Goal: Transaction & Acquisition: Purchase product/service

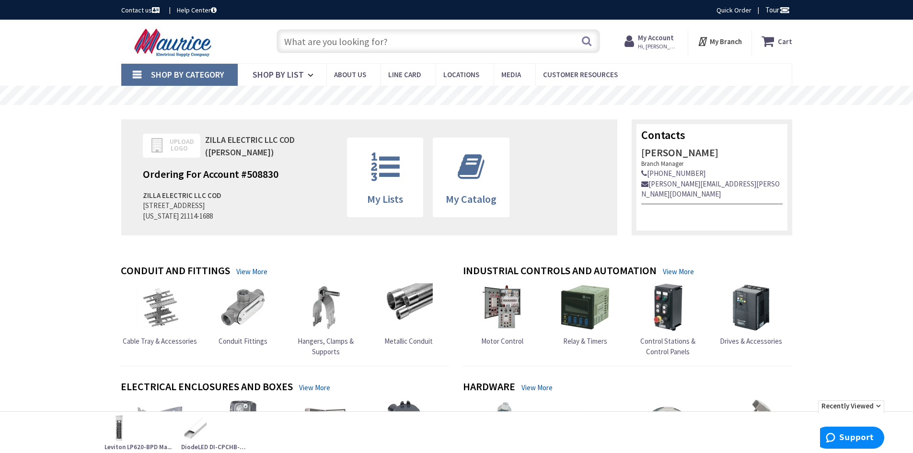
click at [739, 12] on link "Quick Order" at bounding box center [734, 10] width 35 height 10
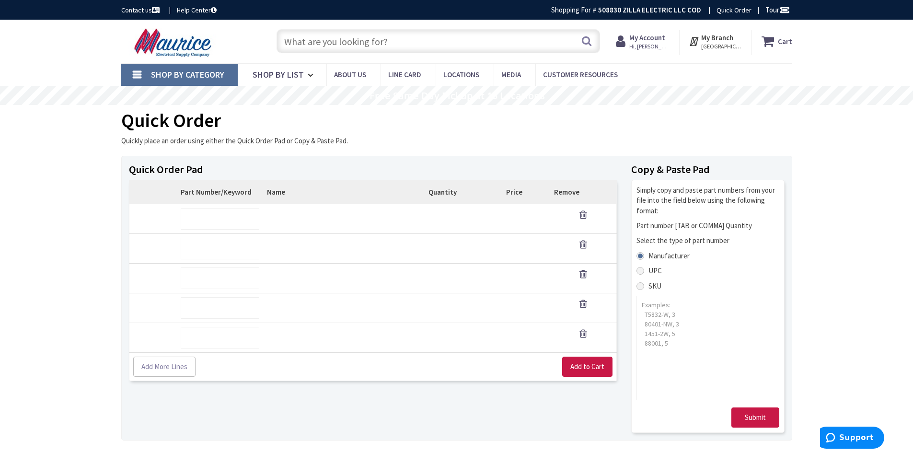
click at [373, 40] on input "text" at bounding box center [439, 41] width 324 height 24
type input "insulated staples"
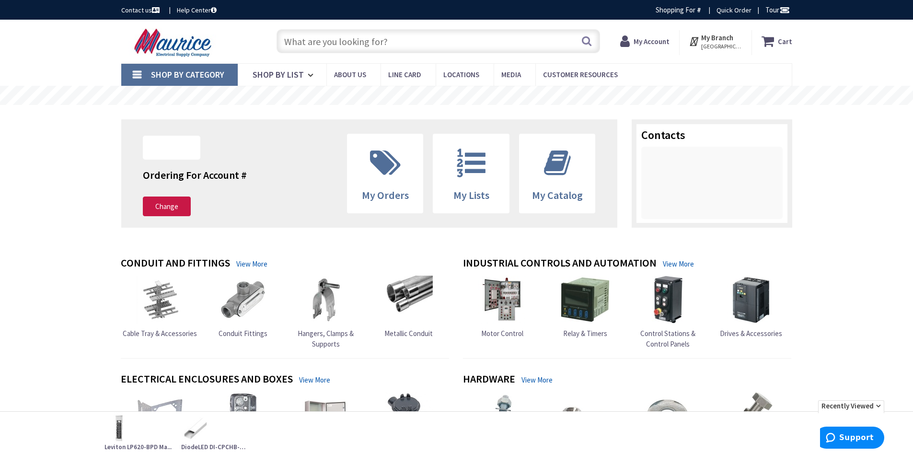
click at [336, 41] on input "text" at bounding box center [439, 41] width 324 height 24
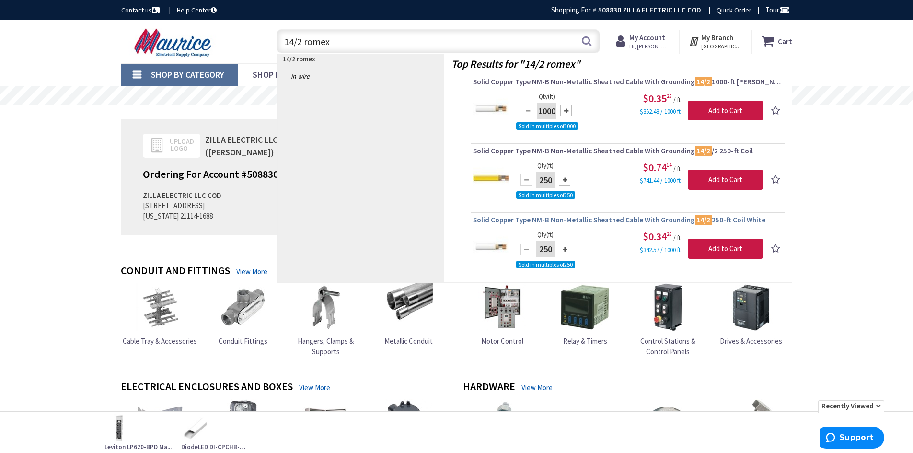
type input "14/2 romex"
click at [545, 221] on span "Solid Copper Type NM-B Non-Metallic Sheathed Cable With Grounding 14/2 250-ft C…" at bounding box center [627, 220] width 309 height 10
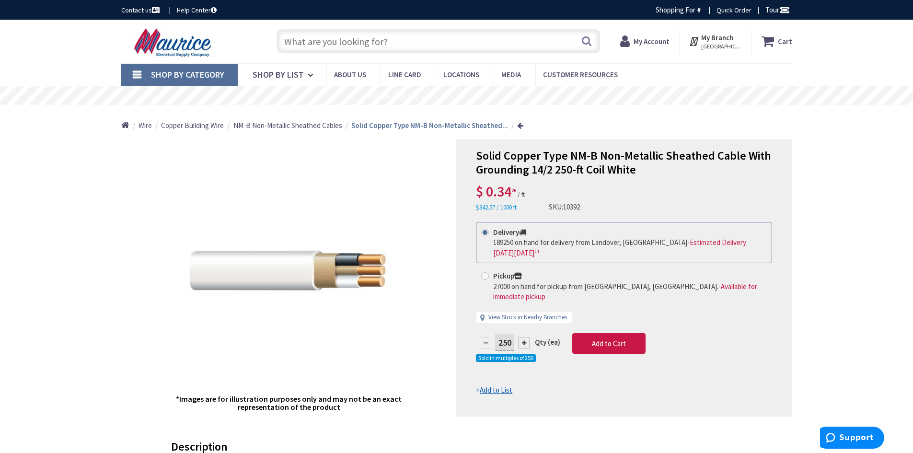
click at [440, 49] on input "text" at bounding box center [439, 41] width 324 height 24
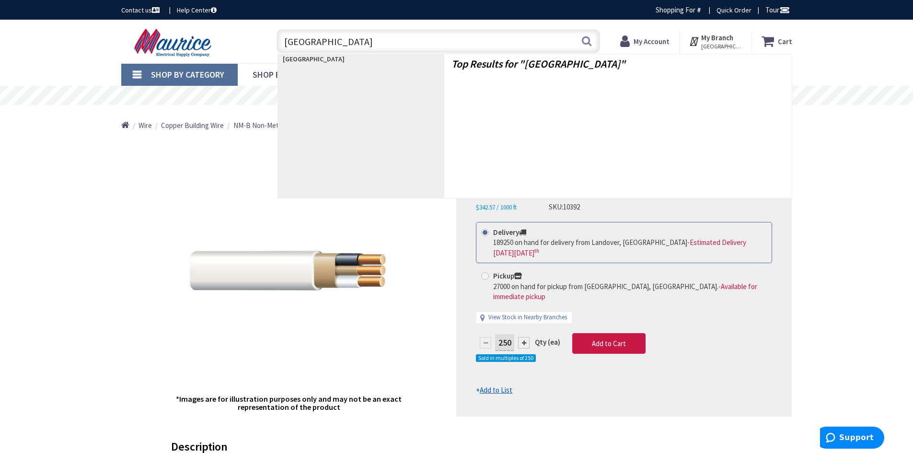
type input "romex"
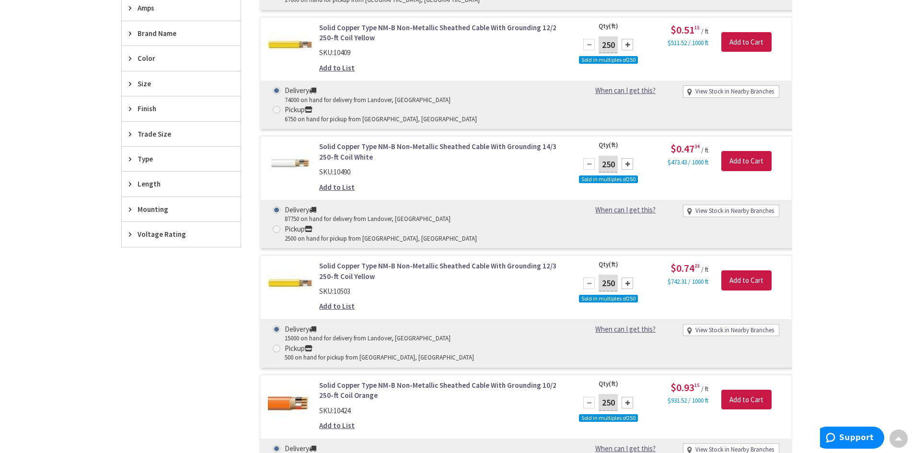
scroll to position [623, 0]
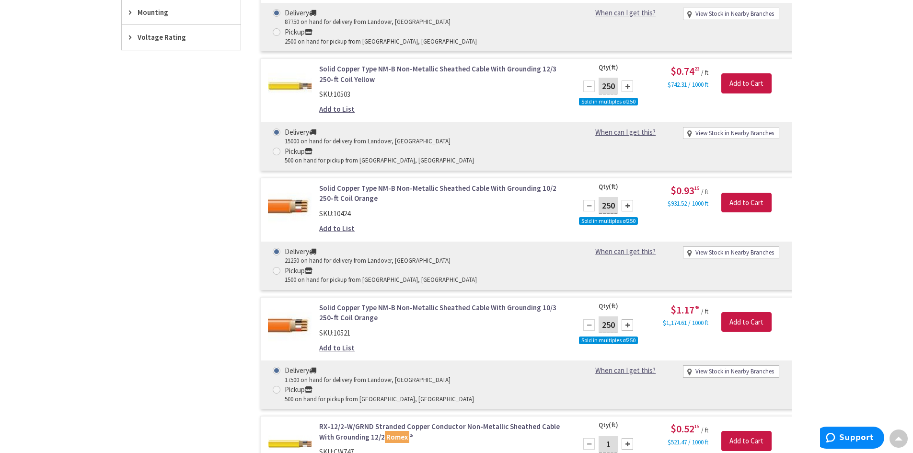
click at [795, 243] on main "You searched for 'Romex' View Subcategories NM-B Non-Metallic Sheathed Cables (…" at bounding box center [456, 337] width 719 height 1711
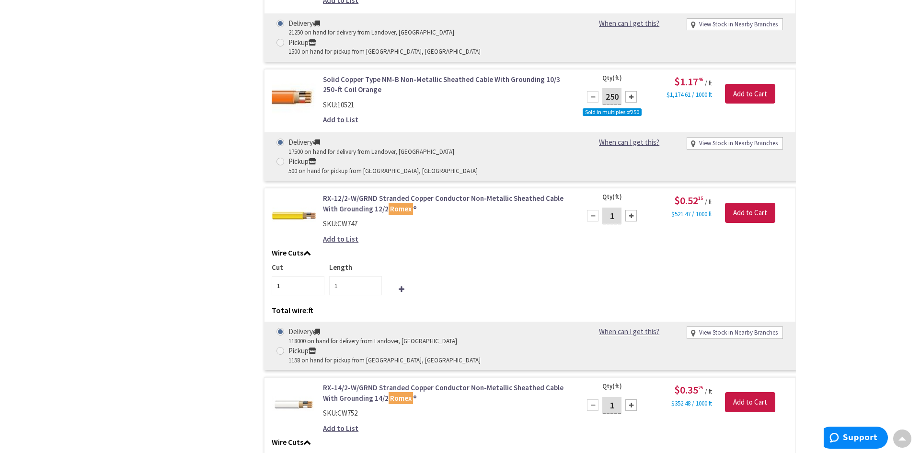
scroll to position [862, 0]
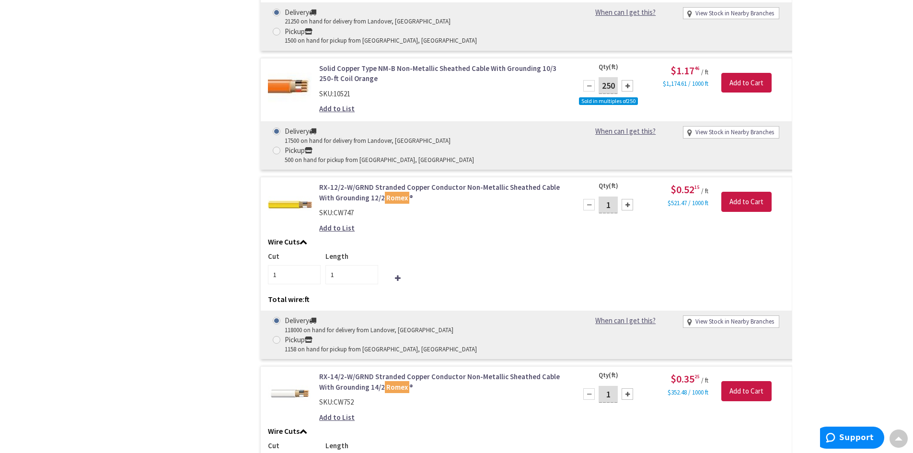
click at [611, 386] on input "1" at bounding box center [608, 394] width 19 height 17
click at [757, 381] on input "Add to Cart" at bounding box center [746, 391] width 50 height 20
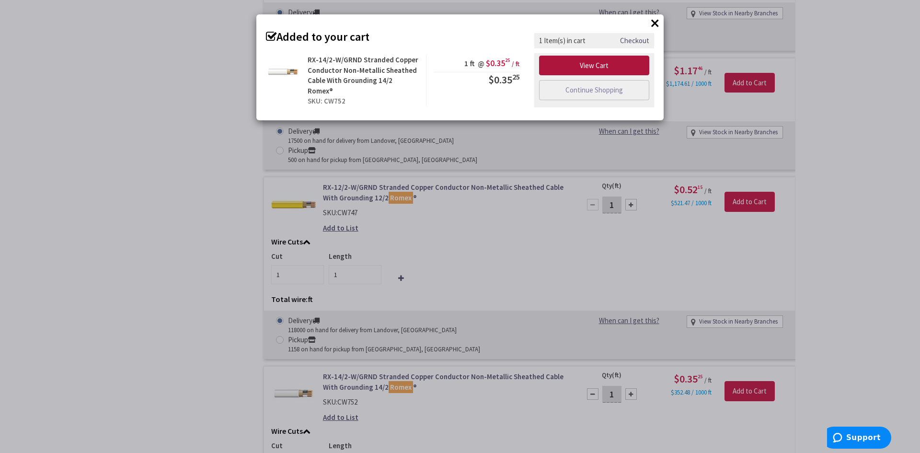
click at [585, 64] on link "View Cart" at bounding box center [594, 66] width 110 height 20
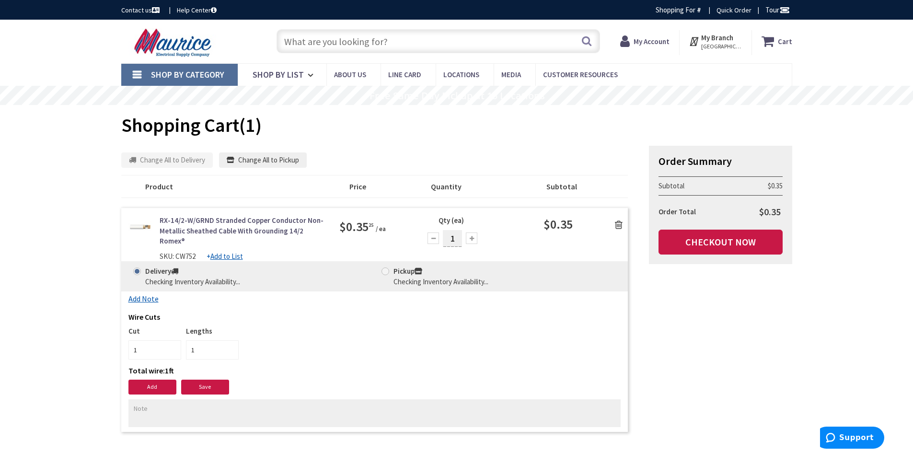
click at [638, 271] on div "Summary Order Summary Subtotal $0.35 Order Total $0.35 Checkout Now Some items …" at bounding box center [457, 290] width 686 height 291
click at [386, 267] on span at bounding box center [386, 271] width 8 height 8
click at [385, 267] on span at bounding box center [386, 271] width 8 height 8
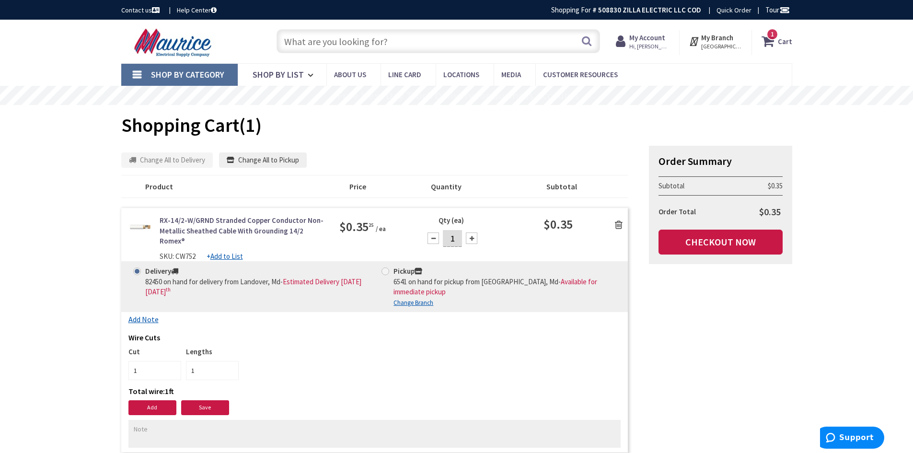
click at [386, 267] on span at bounding box center [386, 271] width 8 height 8
click at [386, 268] on input "Pickup 6541 on hand for pickup from Annapolis, Md - Available for immediate pic…" at bounding box center [387, 271] width 6 height 6
radio input "true"
drag, startPoint x: 303, startPoint y: 430, endPoint x: 663, endPoint y: 336, distance: 372.1
click at [663, 336] on div "Summary Order Summary Subtotal $0.35 Order Total $0.35 Checkout Now Some items …" at bounding box center [457, 301] width 686 height 312
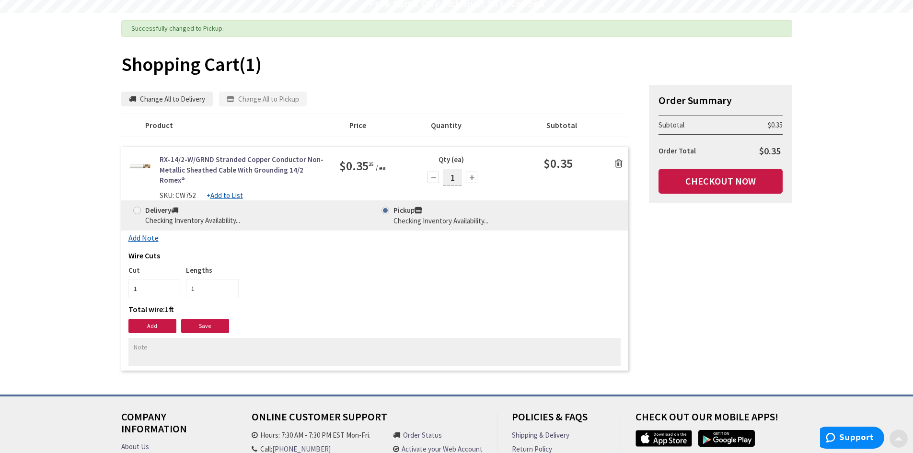
scroll to position [96, 0]
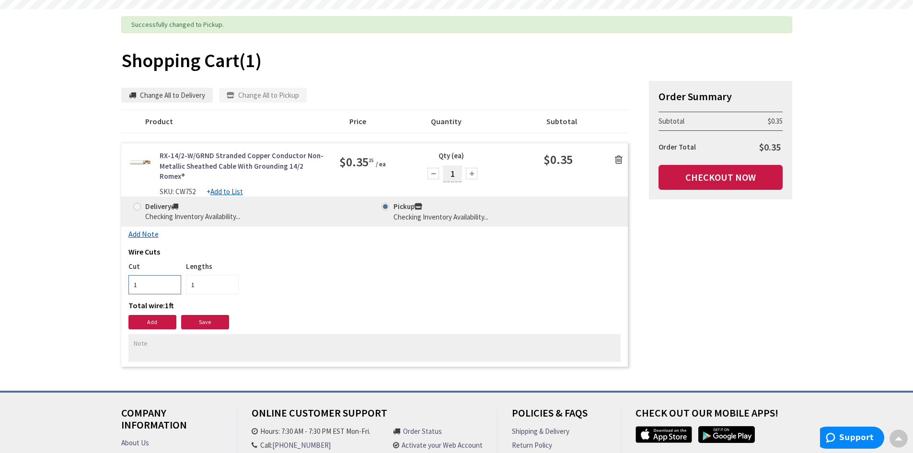
click at [174, 277] on input "1" at bounding box center [154, 284] width 53 height 19
click at [173, 277] on input "1" at bounding box center [154, 284] width 53 height 19
click at [170, 275] on input "1" at bounding box center [154, 284] width 53 height 19
click at [173, 276] on input "1" at bounding box center [154, 284] width 53 height 19
click at [173, 284] on input "1" at bounding box center [154, 284] width 53 height 19
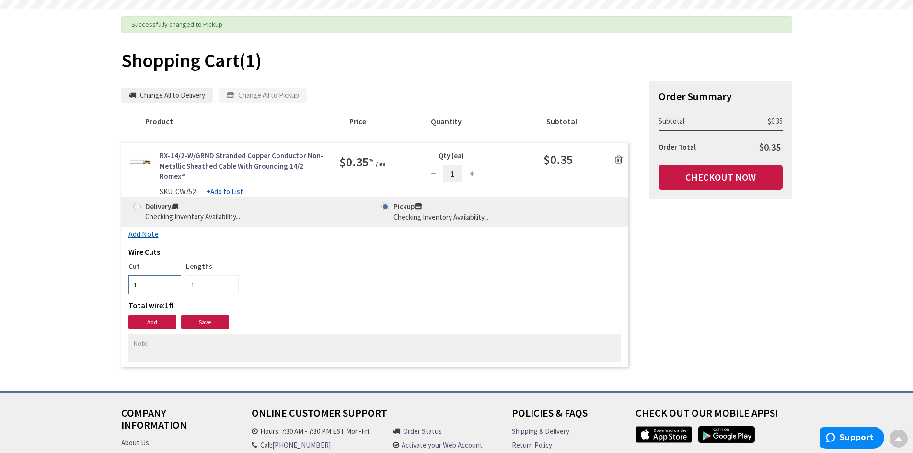
click at [173, 280] on input "1" at bounding box center [154, 284] width 53 height 19
click at [173, 275] on input "1" at bounding box center [154, 284] width 53 height 19
click at [209, 280] on body "For screen-reader mode - click the first button of the website Accessibility Sc…" at bounding box center [456, 239] width 913 height 671
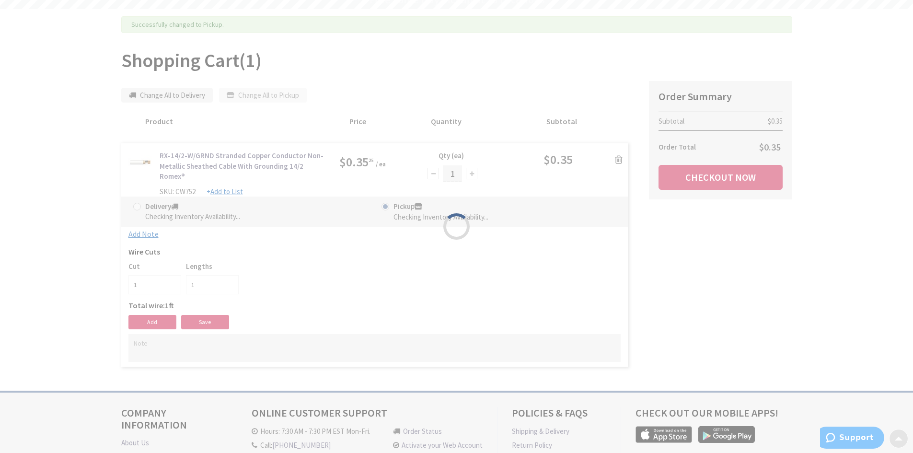
click at [209, 280] on div "Please wait..." at bounding box center [456, 226] width 913 height 453
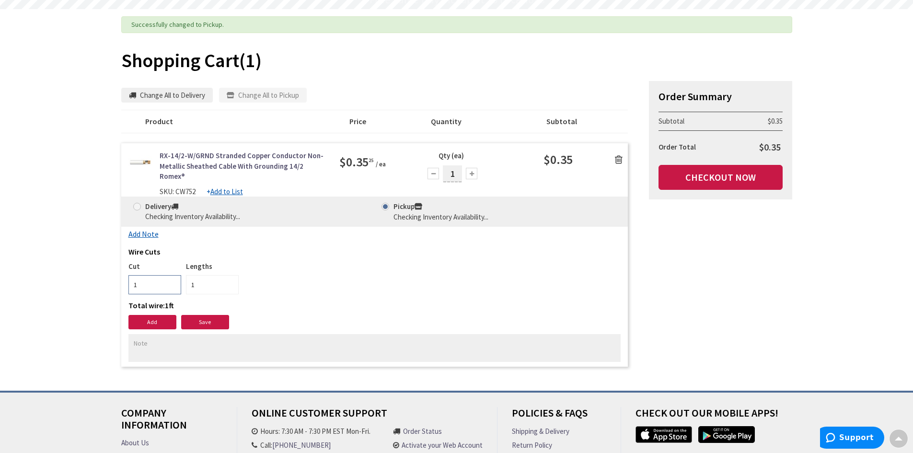
drag, startPoint x: 147, startPoint y: 282, endPoint x: 114, endPoint y: 283, distance: 33.1
click at [115, 283] on div "Some items in your cart are not available and will cause your order to be held.…" at bounding box center [371, 226] width 514 height 291
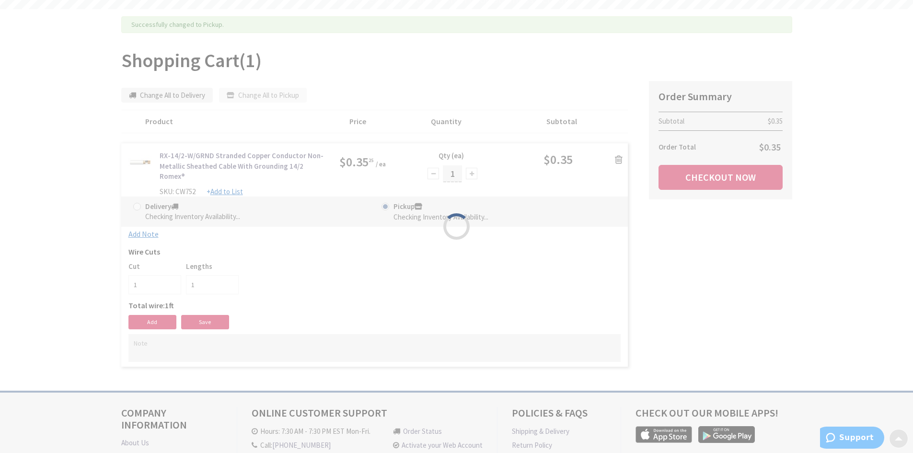
click at [456, 174] on body "Please wait... Accessibility Screen-Reader Guide, Feedback, and Issue Reporting…" at bounding box center [456, 239] width 913 height 671
click at [454, 174] on body "Please wait... Accessibility Screen-Reader Guide, Feedback, and Issue Reporting…" at bounding box center [456, 239] width 913 height 671
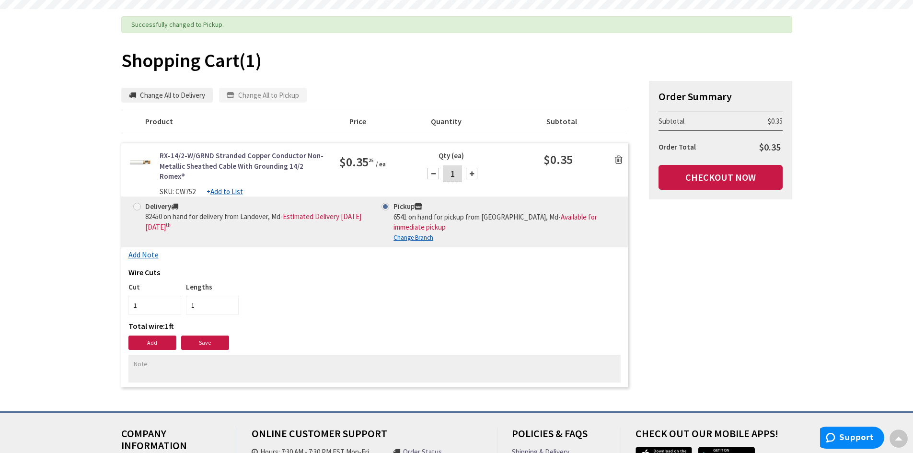
drag, startPoint x: 453, startPoint y: 172, endPoint x: 446, endPoint y: 172, distance: 6.7
click at [446, 172] on input "1" at bounding box center [452, 173] width 19 height 17
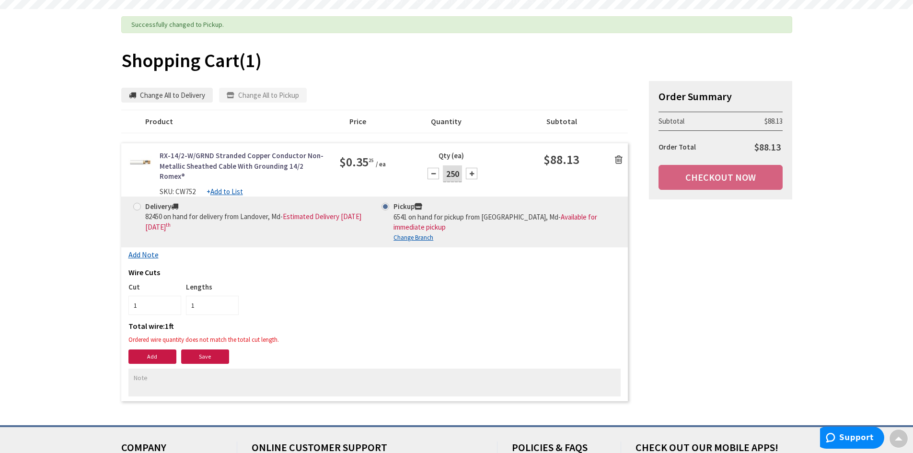
drag, startPoint x: 446, startPoint y: 174, endPoint x: 467, endPoint y: 174, distance: 20.6
click at [467, 174] on div "250" at bounding box center [453, 173] width 58 height 19
type input "500"
click at [621, 156] on icon at bounding box center [619, 160] width 8 height 10
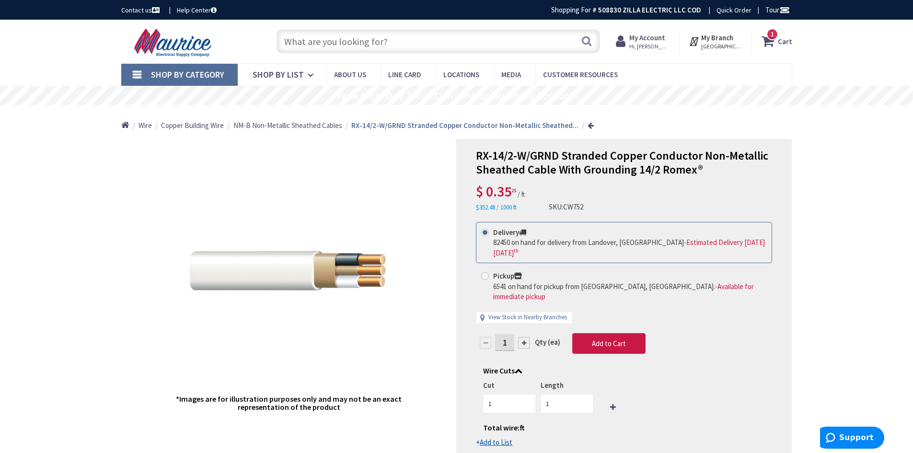
click at [424, 38] on input "text" at bounding box center [439, 41] width 324 height 24
paste input "CH 2p 50 Amp GFCI Breaker"
type input "CH 2p 50 Amp GFCI Breaker"
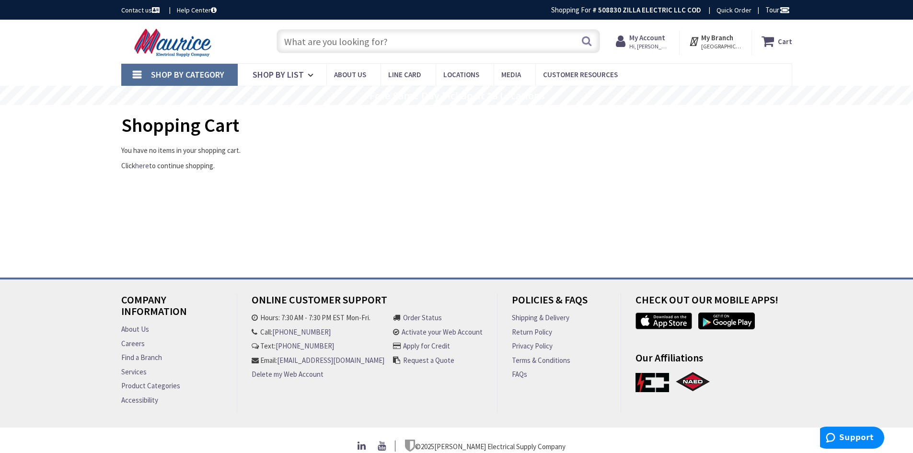
click at [512, 42] on input "text" at bounding box center [439, 41] width 324 height 24
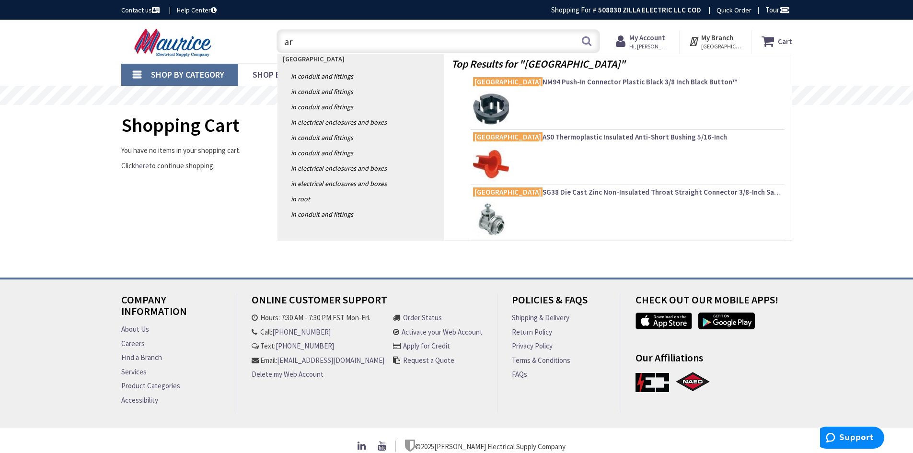
type input "a"
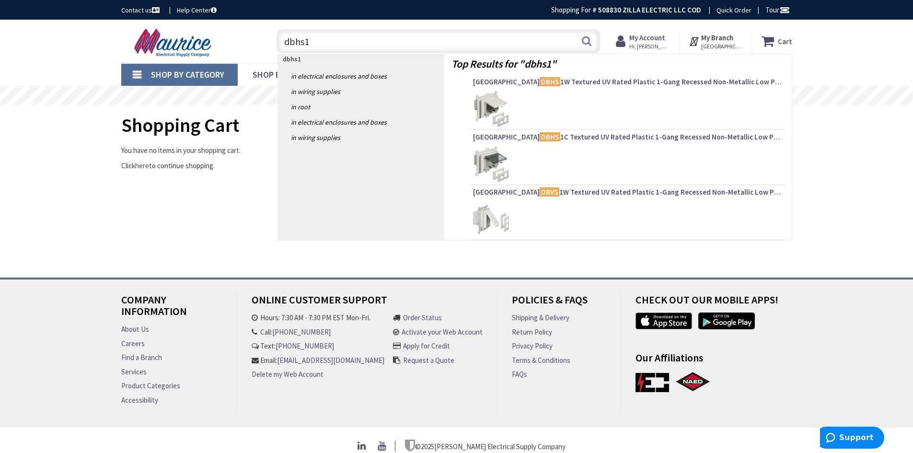
type input "dbhs1w"
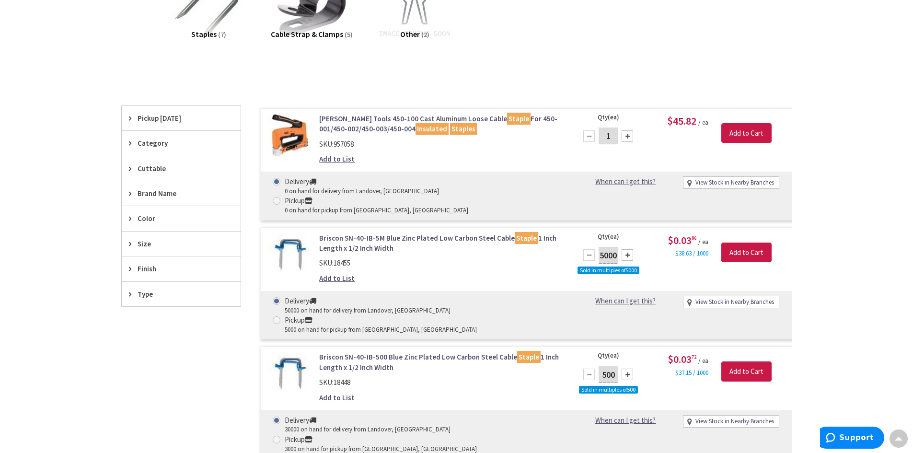
scroll to position [192, 0]
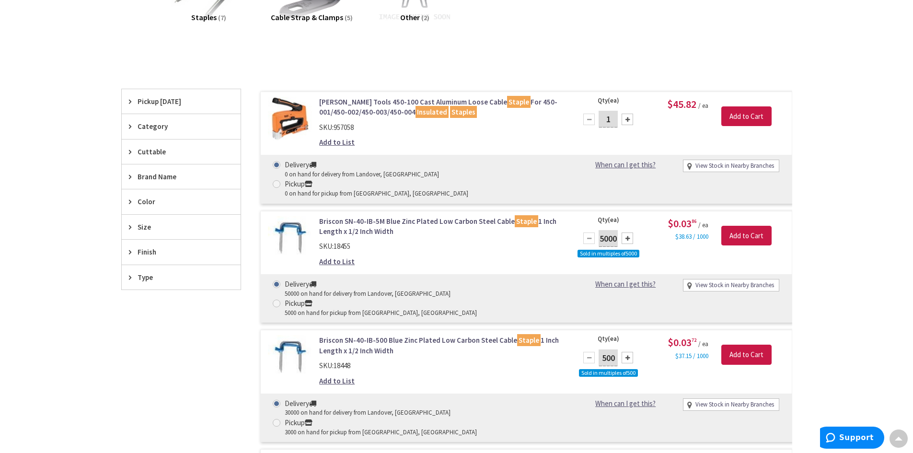
click at [437, 335] on link "Briscon SN-40-IB-500 Blue Zinc Plated Low Carbon Steel Cable Staple 1 Inch Leng…" at bounding box center [441, 345] width 244 height 21
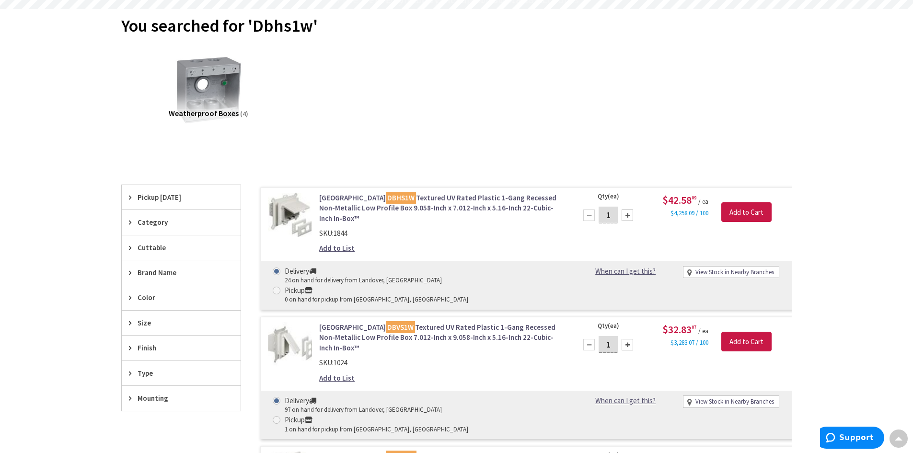
drag, startPoint x: 401, startPoint y: 198, endPoint x: 567, endPoint y: 7, distance: 252.4
click at [401, 198] on link "Arlington DBHS1W Textured UV Rated Plastic 1-Gang Recessed Non-Metallic Low Pro…" at bounding box center [441, 208] width 244 height 31
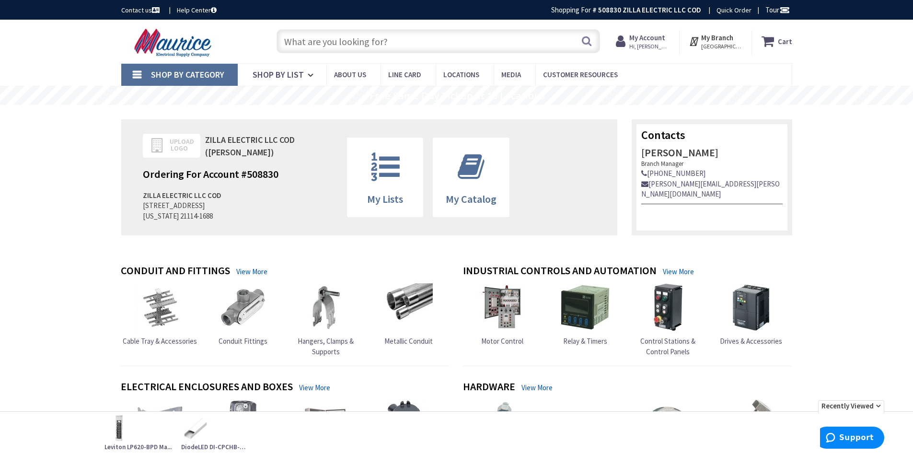
click at [527, 43] on input "text" at bounding box center [439, 41] width 324 height 24
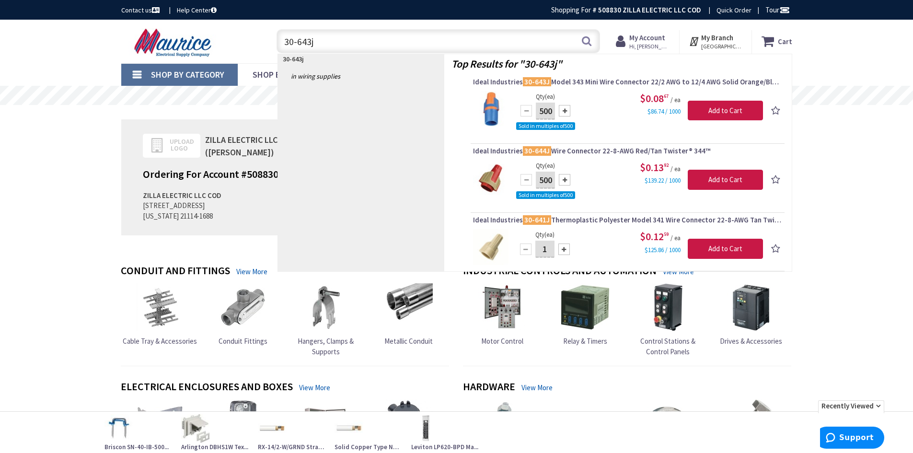
type input "30-643j"
click at [495, 105] on img at bounding box center [491, 109] width 36 height 36
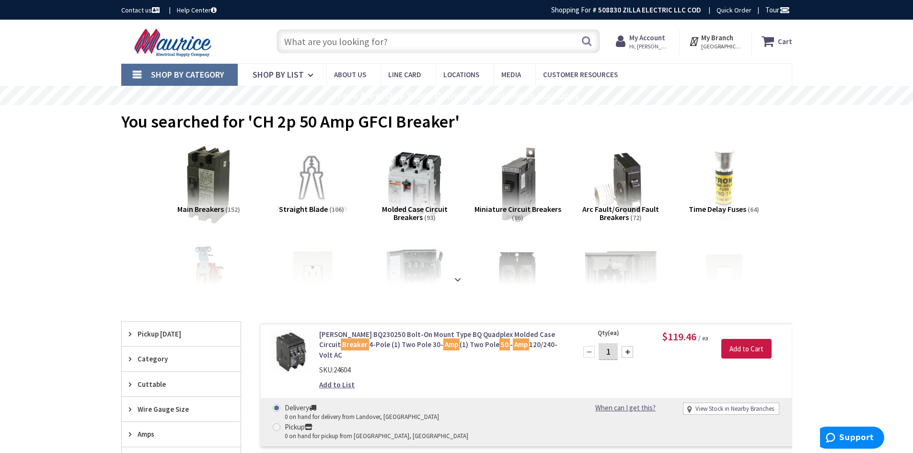
click at [837, 58] on div "Skip to Content Toggle Nav Search Cart My Cart Close" at bounding box center [456, 42] width 913 height 44
